Goal: Task Accomplishment & Management: Use online tool/utility

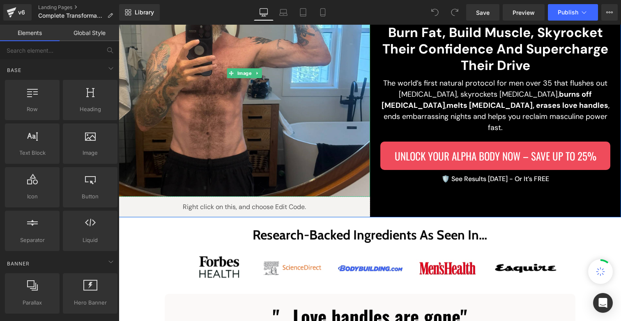
scroll to position [161, 0]
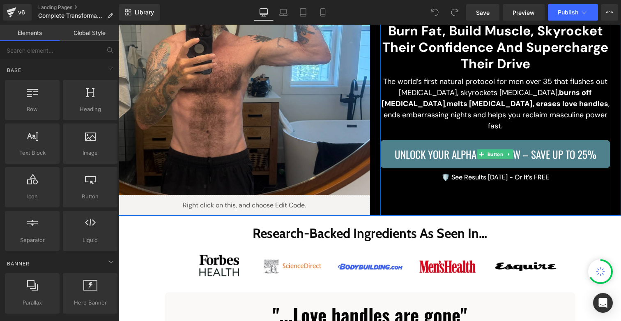
click at [409, 156] on link "Unlock Your Alpha Body Now – Save Up to 25%" at bounding box center [496, 154] width 230 height 28
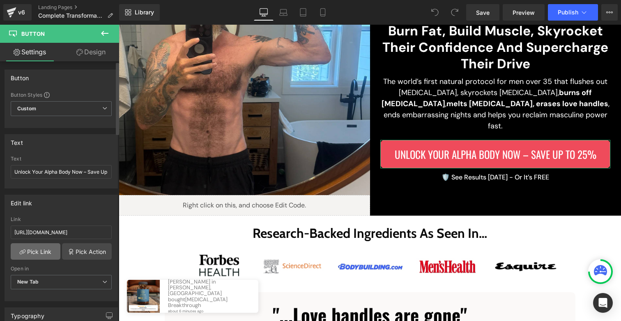
click at [51, 254] on link "Pick Link" at bounding box center [36, 251] width 50 height 16
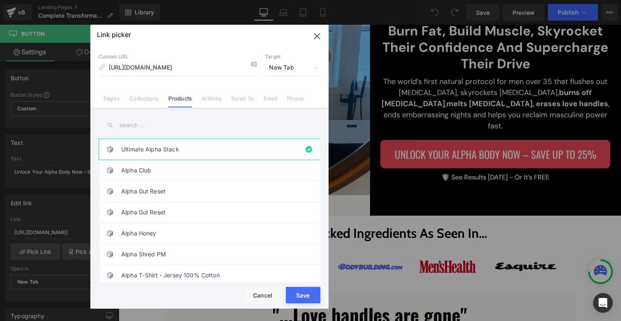
click at [311, 294] on button "Save" at bounding box center [303, 294] width 35 height 16
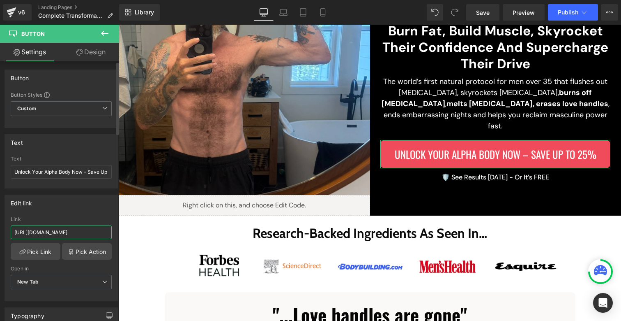
scroll to position [0, 36]
drag, startPoint x: 45, startPoint y: 228, endPoint x: 107, endPoint y: 233, distance: 62.2
click at [107, 233] on input "https://beyondalpha.co/products/ultimate-alpha-stack" at bounding box center [61, 232] width 101 height 14
click at [65, 231] on input "https://beyondalpha.co/products/ultimate-alpha-stack" at bounding box center [61, 232] width 101 height 14
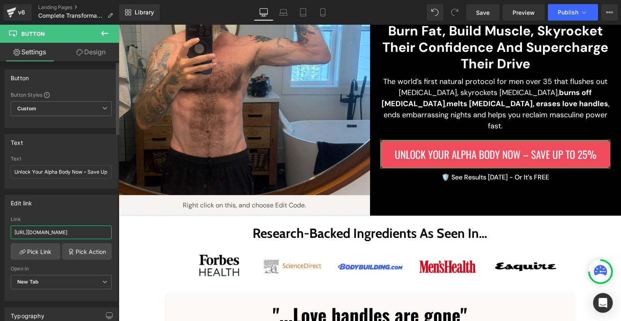
click at [65, 231] on input "https://beyondalpha.co/products/ultimate-alpha-stack" at bounding box center [61, 232] width 101 height 14
click at [83, 249] on link "Pick Action" at bounding box center [87, 251] width 50 height 16
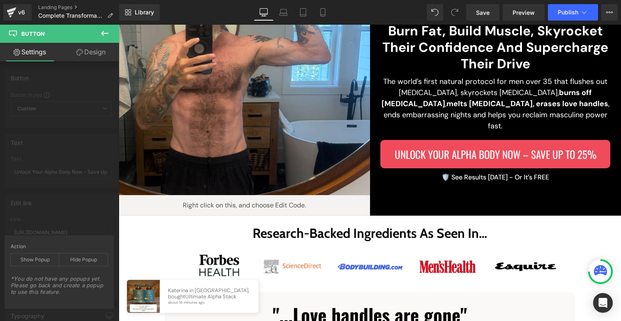
click at [106, 34] on icon at bounding box center [105, 33] width 10 height 10
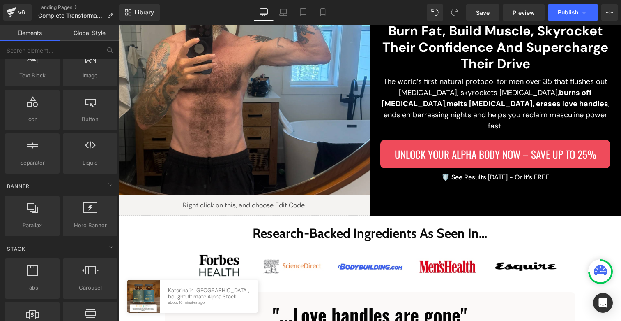
scroll to position [170, 0]
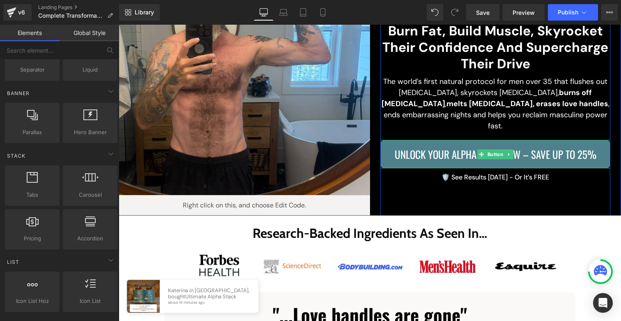
click at [441, 150] on span "Unlock Your Alpha Body Now – Save Up to 25%" at bounding box center [496, 154] width 202 height 16
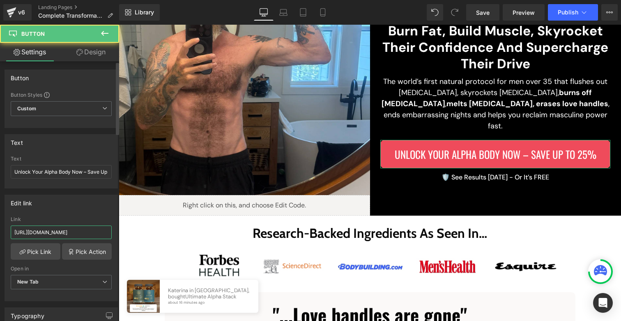
click at [72, 231] on input "https://beyondalpha.co/products/ultimate-alpha-stack" at bounding box center [61, 232] width 101 height 14
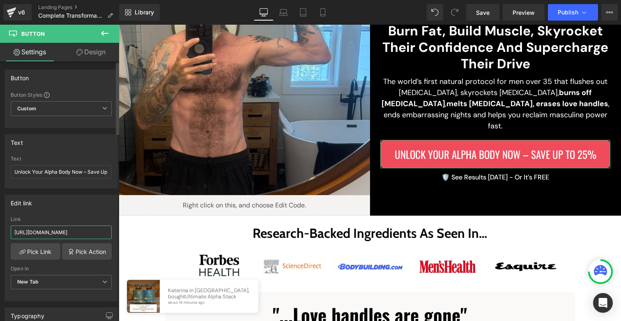
click at [72, 231] on input "https://beyondalpha.co/products/ultimate-alpha-stack" at bounding box center [61, 232] width 101 height 14
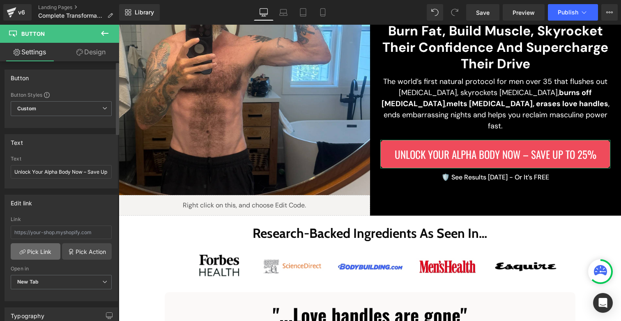
click at [27, 249] on link "Pick Link" at bounding box center [36, 251] width 50 height 16
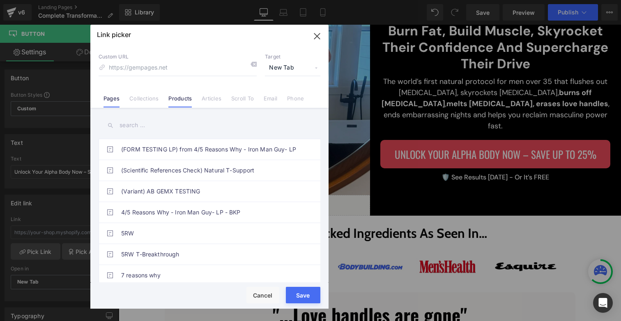
click at [174, 100] on link "Products" at bounding box center [179, 101] width 23 height 12
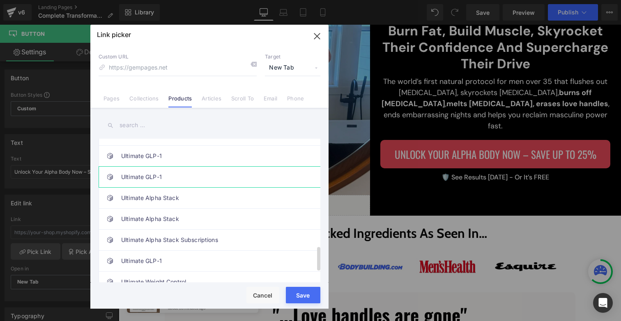
scroll to position [637, 0]
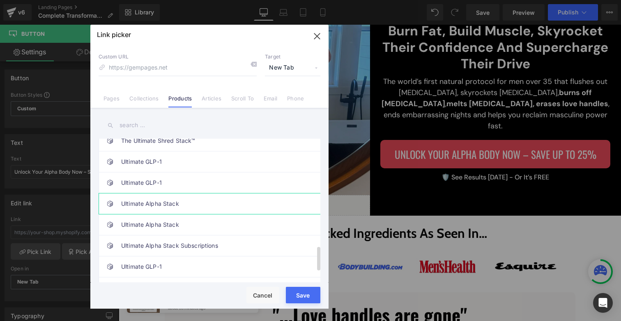
click at [184, 205] on link "Ultimate Alpha Stack" at bounding box center [211, 203] width 181 height 21
drag, startPoint x: 307, startPoint y: 293, endPoint x: 189, endPoint y: 269, distance: 121.2
click at [307, 293] on button "Save" at bounding box center [303, 294] width 35 height 16
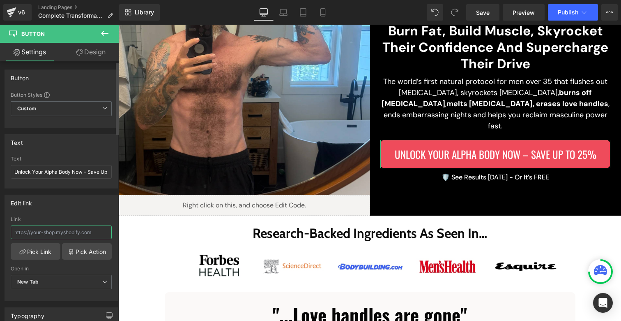
click at [92, 234] on input "text" at bounding box center [61, 232] width 101 height 14
type input "/products/ultimate-alpha-stack"
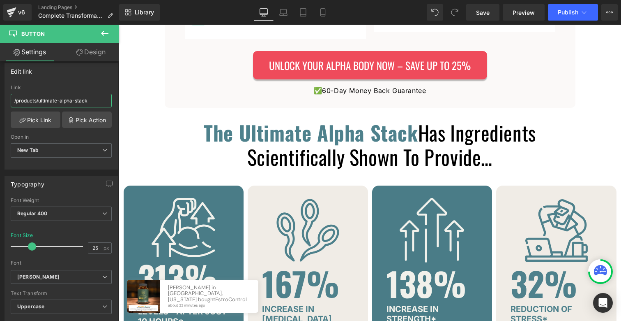
scroll to position [1384, 0]
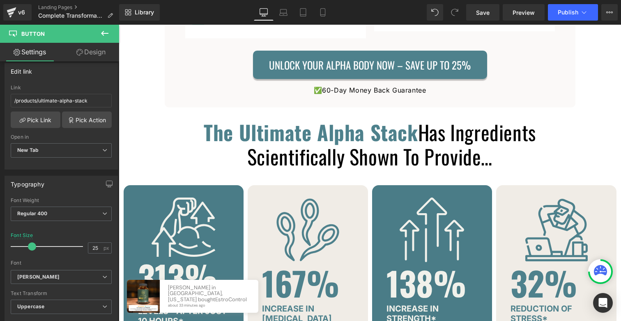
click at [269, 65] on span "Unlock Your Alpha Body Now – Save Up to 25%" at bounding box center [370, 65] width 202 height 16
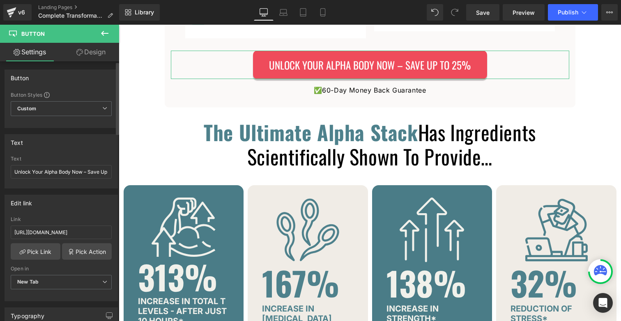
click at [69, 224] on div "Link https://beyondalpha.co/products/ultimate-alpha-stack" at bounding box center [61, 229] width 101 height 27
click at [68, 227] on input "https://beyondalpha.co/products/ultimate-alpha-stack" at bounding box center [61, 232] width 101 height 14
paste input "text"
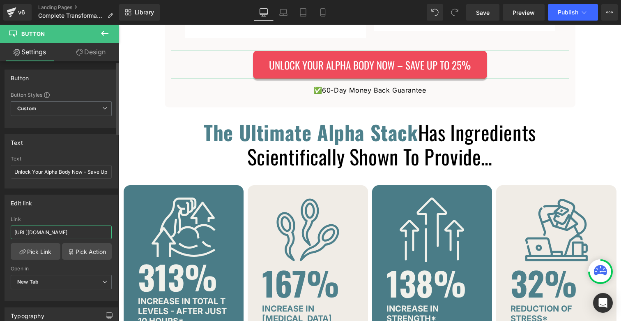
type input "/products/ultimate-alpha-stack"
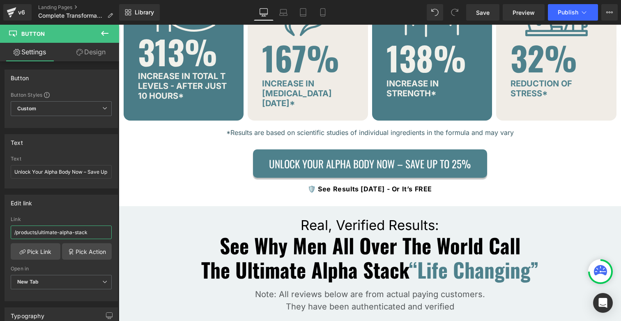
scroll to position [1601, 0]
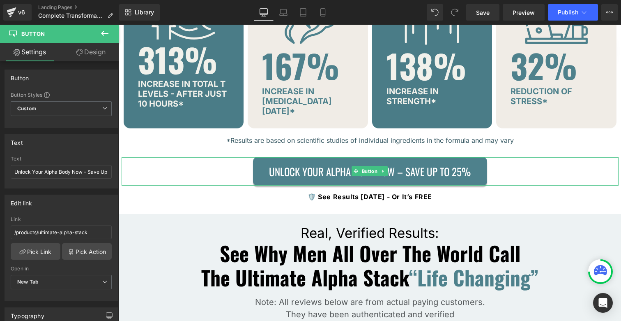
click at [275, 163] on span "Unlock Your Alpha Body Now – Save Up to 25%" at bounding box center [370, 171] width 202 height 16
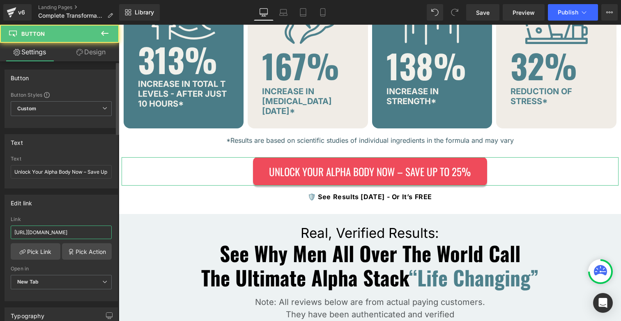
click at [84, 232] on input "https://beyondalpha.co/products/ultimate-alpha-stack" at bounding box center [61, 232] width 101 height 14
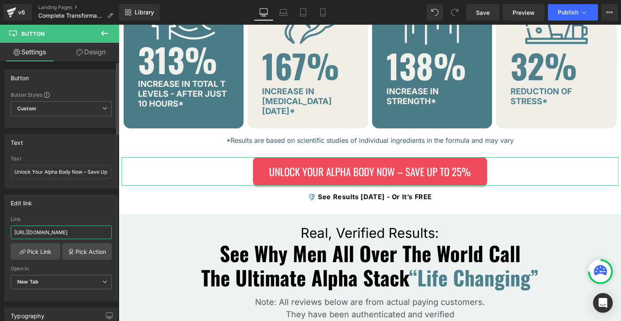
click at [84, 232] on input "https://beyondalpha.co/products/ultimate-alpha-stack" at bounding box center [61, 232] width 101 height 14
type input "/products/ultimate-alpha-stack"
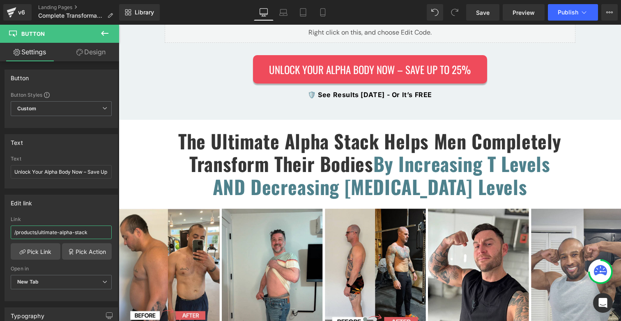
scroll to position [1916, 0]
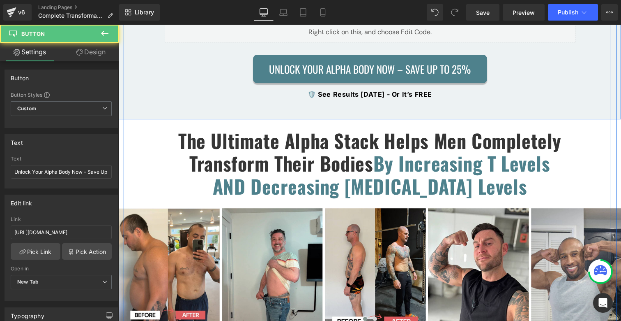
click at [274, 71] on link "Unlock Your Alpha Body Now – Save Up to 25%" at bounding box center [370, 69] width 234 height 28
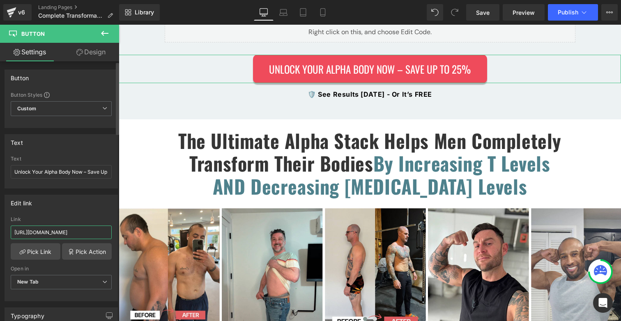
click at [64, 233] on input "https://beyondalpha.co/products/ultimate-alpha-stack" at bounding box center [61, 232] width 101 height 14
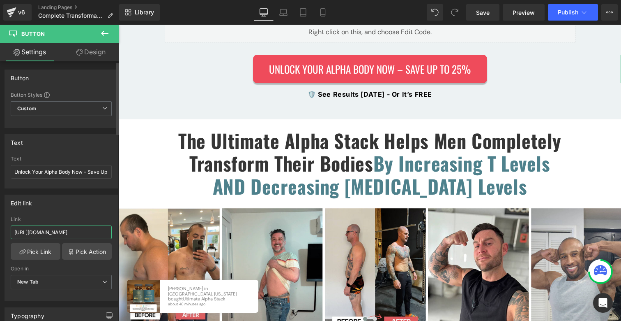
click at [64, 233] on input "https://beyondalpha.co/products/ultimate-alpha-stack" at bounding box center [61, 232] width 101 height 14
type input "/products/ultimate-alpha-stack"
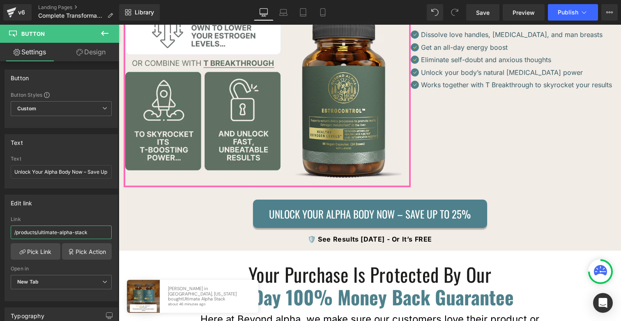
scroll to position [2844, 0]
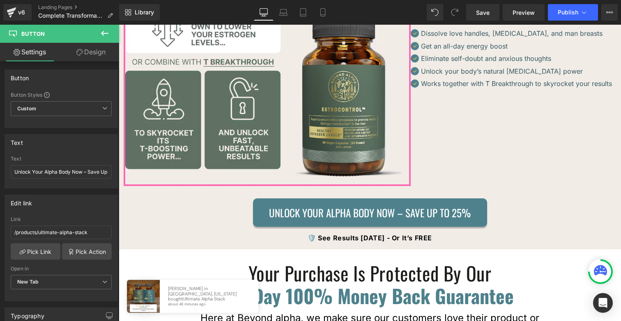
click at [262, 198] on link "Unlock Your Alpha Body Now – Save Up to 25%" at bounding box center [370, 212] width 234 height 28
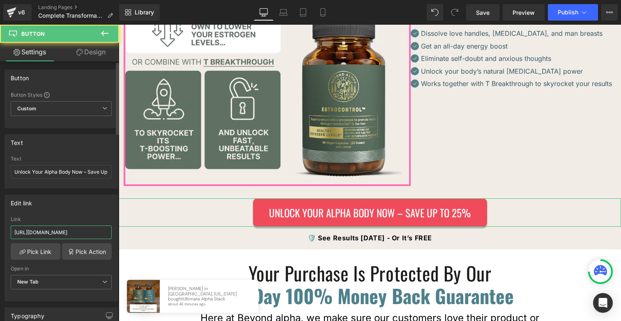
click at [52, 228] on input "https://beyondalpha.co/products/ultimate-alpha-stack" at bounding box center [61, 232] width 101 height 14
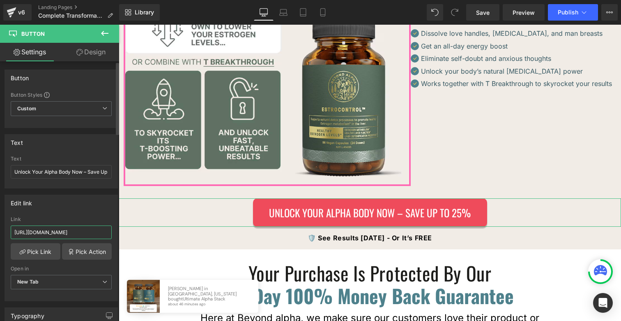
click at [52, 228] on input "https://beyondalpha.co/products/ultimate-alpha-stack" at bounding box center [61, 232] width 101 height 14
type input "/products/ultimate-alpha-stack"
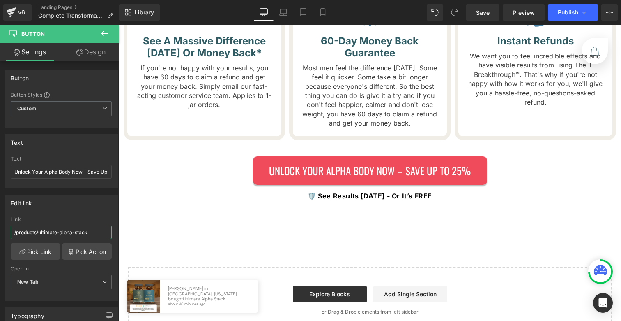
scroll to position [3360, 0]
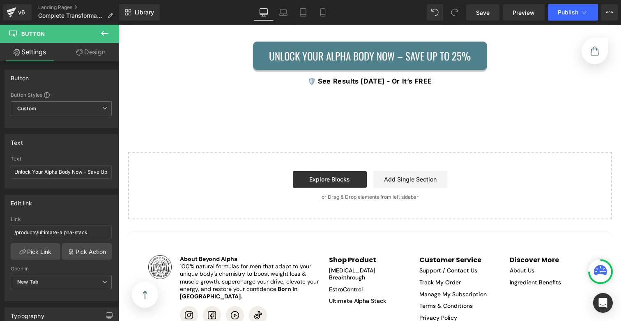
click at [289, 48] on span "Unlock Your Alpha Body Now – Save Up to 25%" at bounding box center [370, 56] width 202 height 16
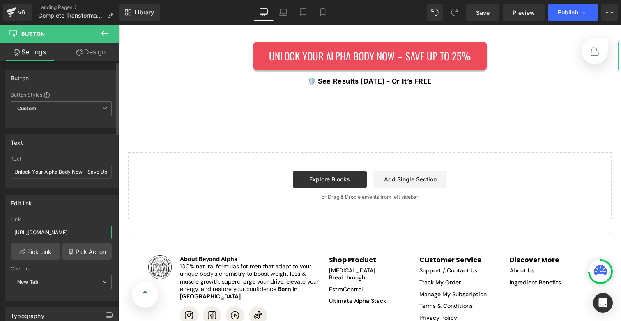
click at [69, 233] on input "https://beyondalpha.co/products/ultimate-alpha-stack" at bounding box center [61, 232] width 101 height 14
type input "/products/ultimate-alpha-stack"
click at [482, 12] on span "Save" at bounding box center [483, 12] width 14 height 9
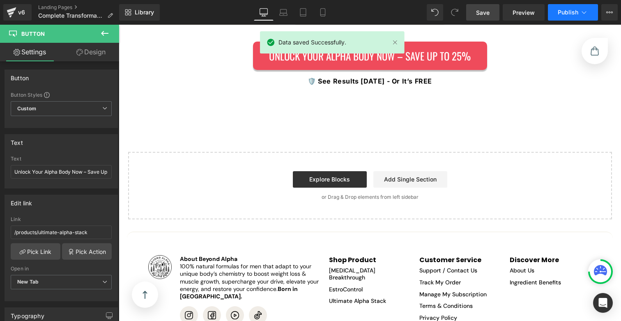
click at [563, 9] on span "Publish" at bounding box center [568, 12] width 21 height 7
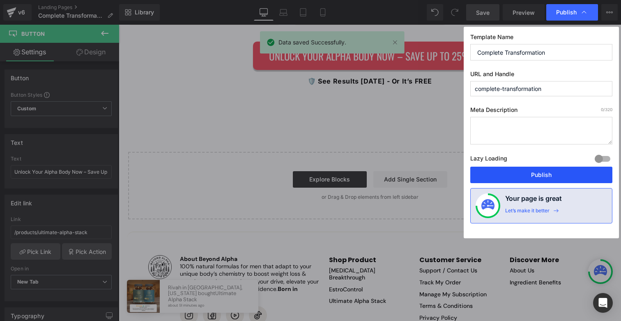
click at [531, 173] on button "Publish" at bounding box center [542, 174] width 142 height 16
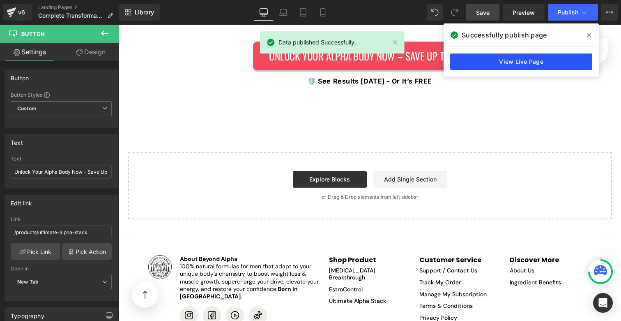
click at [559, 56] on link "View Live Page" at bounding box center [521, 61] width 142 height 16
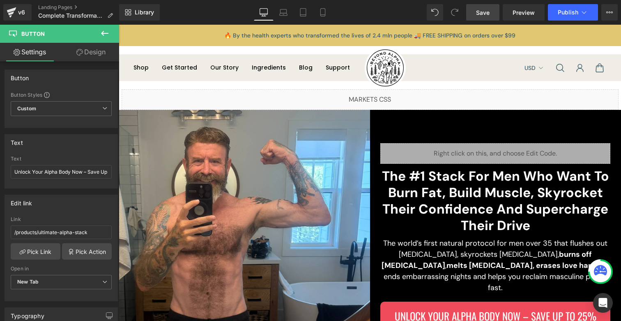
click at [481, 13] on span "Save" at bounding box center [483, 12] width 14 height 9
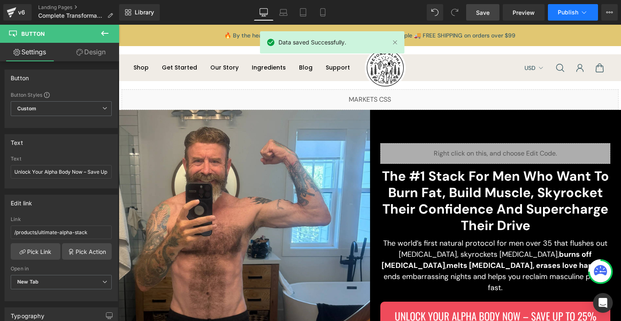
click at [558, 18] on button "Publish" at bounding box center [573, 12] width 50 height 16
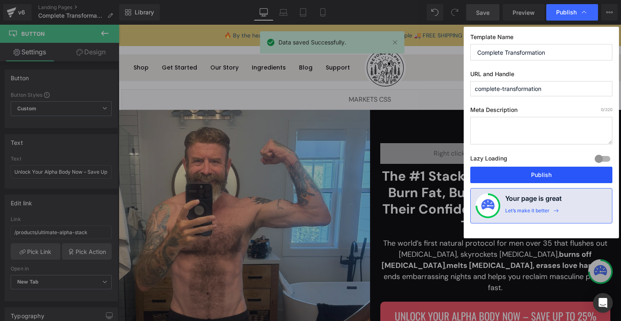
click at [534, 173] on button "Publish" at bounding box center [542, 174] width 142 height 16
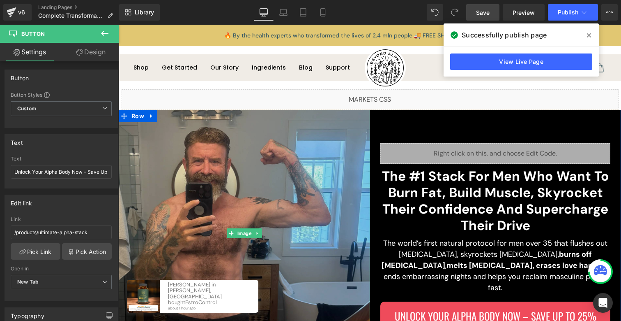
scroll to position [80, 0]
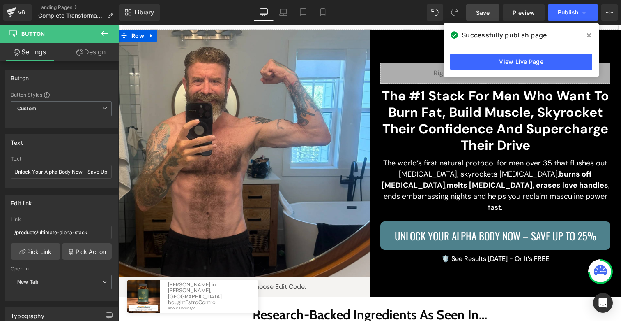
click at [433, 229] on span "Unlock Your Alpha Body Now – Save Up to 25%" at bounding box center [496, 235] width 202 height 16
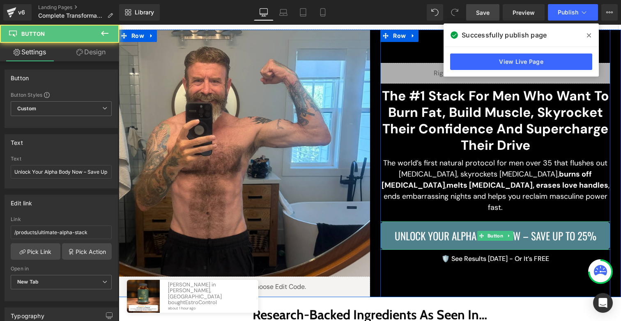
click at [396, 233] on span "Unlock Your Alpha Body Now – Save Up to 25%" at bounding box center [496, 235] width 202 height 16
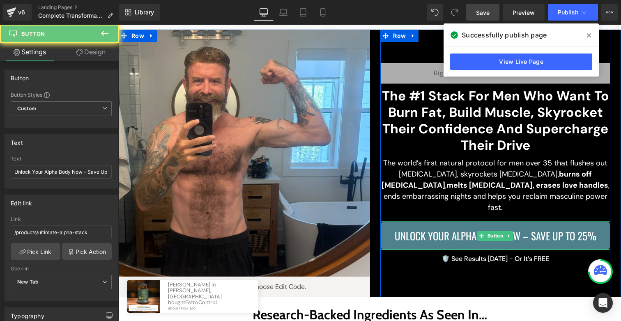
click at [396, 233] on span "Unlock Your Alpha Body Now – Save Up to 25%" at bounding box center [496, 235] width 202 height 16
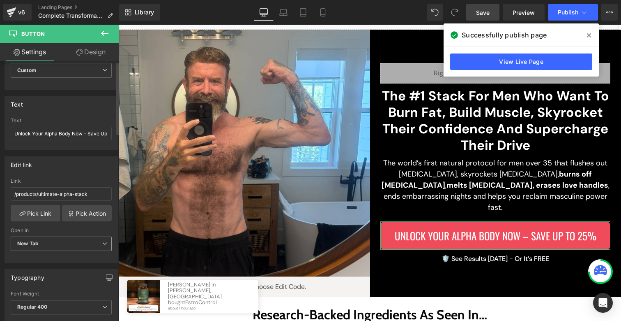
scroll to position [53, 0]
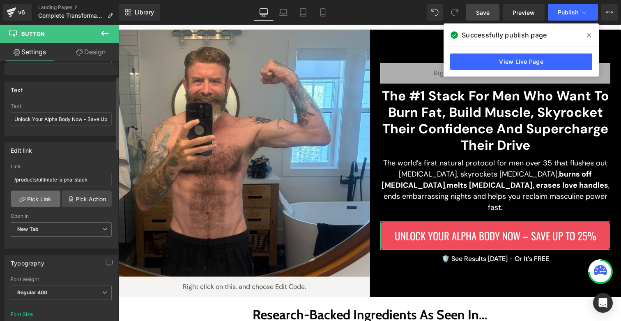
click at [40, 199] on link "Pick Link" at bounding box center [36, 198] width 50 height 16
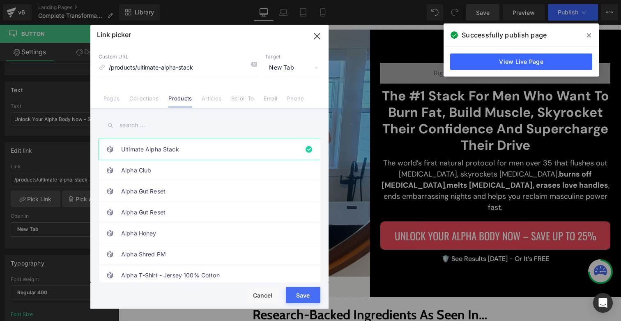
click at [314, 39] on icon "button" at bounding box center [316, 35] width 5 height 5
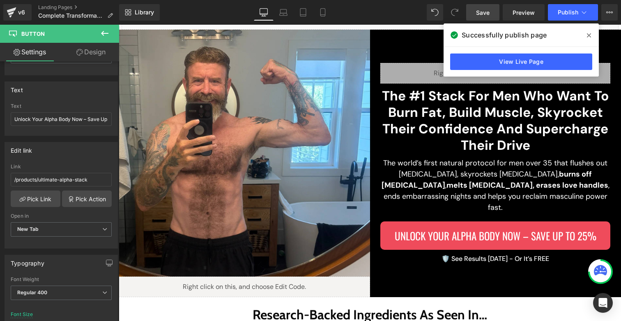
click at [592, 35] on span at bounding box center [589, 35] width 13 height 13
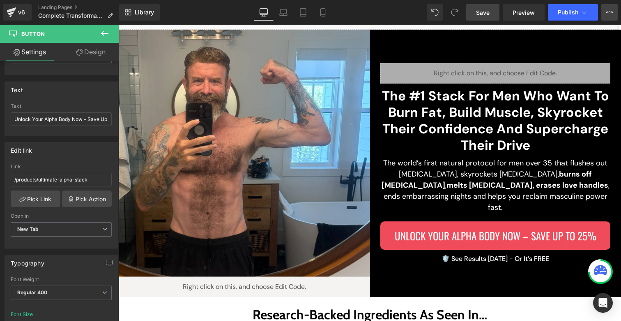
click at [604, 14] on button "View Live Page View with current Template Save Template to Library Schedule Pub…" at bounding box center [610, 12] width 16 height 16
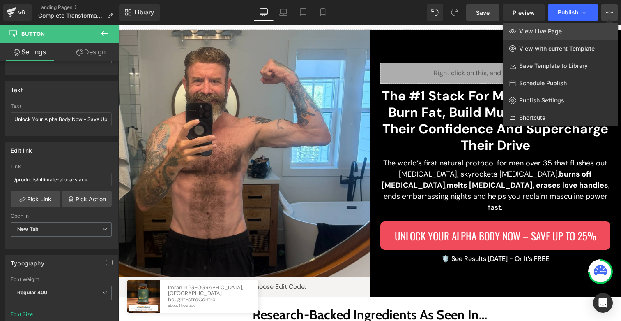
click at [529, 31] on span "View Live Page" at bounding box center [540, 31] width 43 height 7
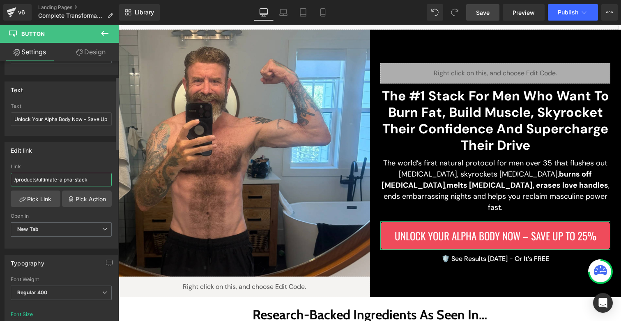
click at [83, 178] on input "/products/ultimate-alpha-stack" at bounding box center [61, 180] width 101 height 14
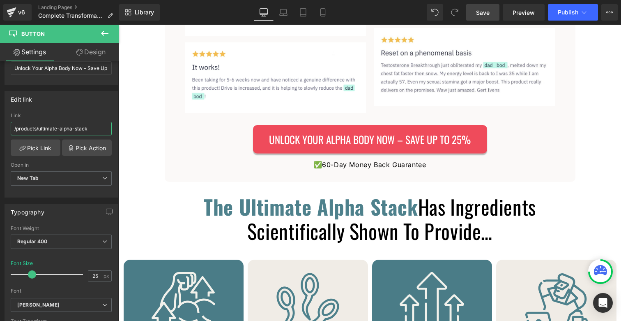
scroll to position [1406, 0]
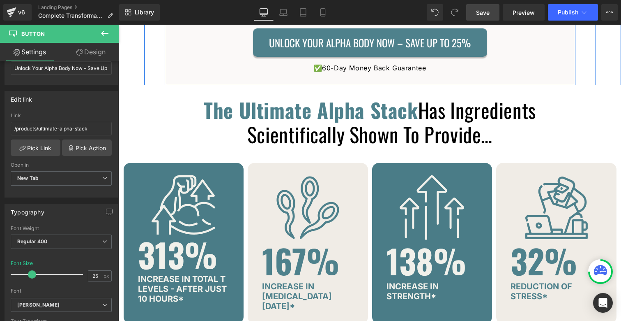
click at [323, 46] on span "Unlock Your Alpha Body Now – Save Up to 25%" at bounding box center [370, 43] width 202 height 16
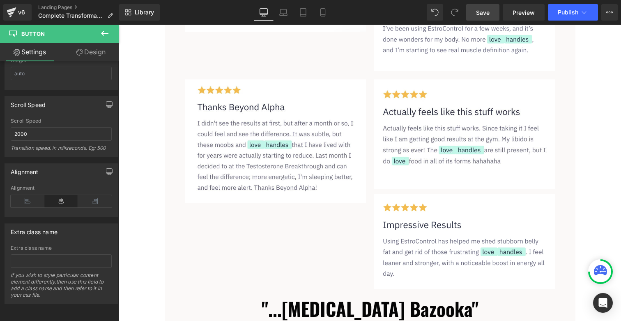
scroll to position [375, 0]
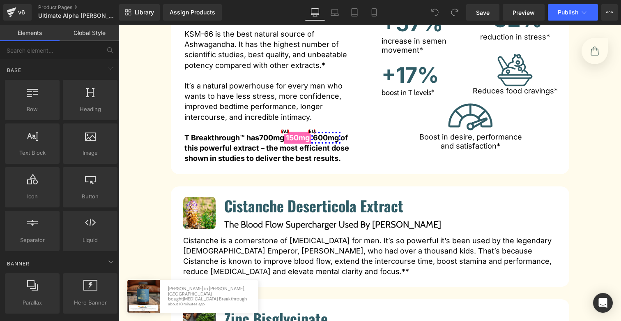
scroll to position [4692, 0]
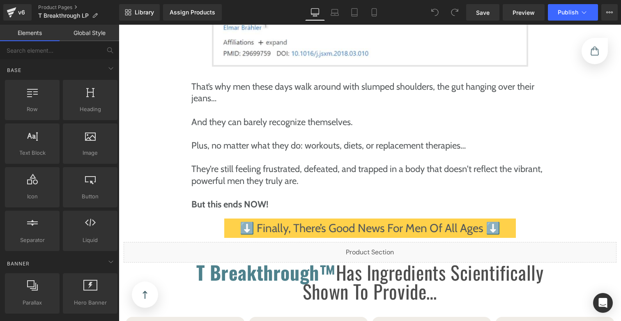
scroll to position [1629, 0]
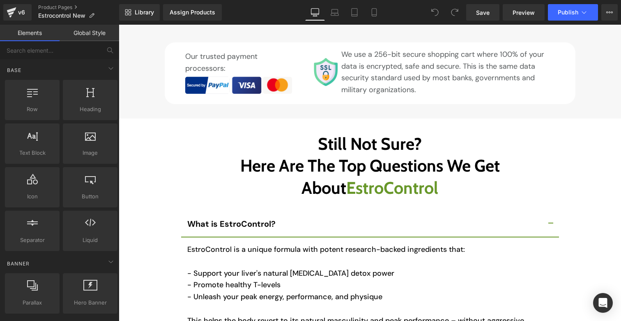
scroll to position [4474, 0]
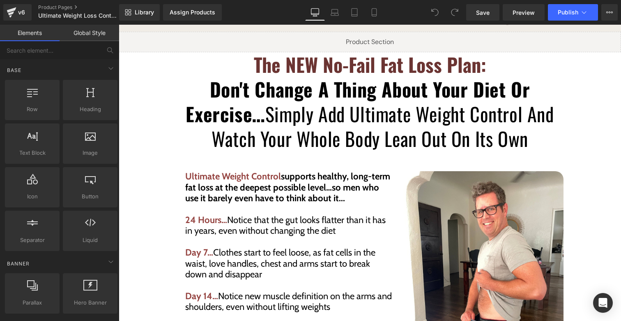
scroll to position [1732, 0]
